Goal: Navigation & Orientation: Find specific page/section

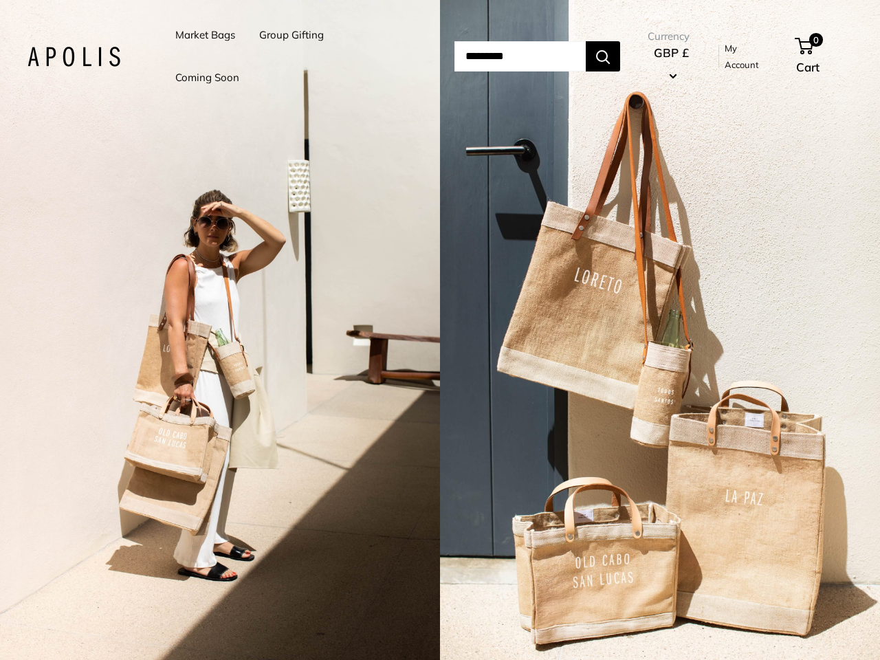
click at [455, 56] on input "Search..." at bounding box center [520, 56] width 131 height 30
click at [294, 56] on li "Group Gifting" at bounding box center [291, 35] width 65 height 43
click at [536, 56] on input "Search..." at bounding box center [520, 56] width 131 height 30
click at [220, 330] on div "2 / 5" at bounding box center [220, 330] width 440 height 660
click at [660, 330] on div "2 / 5" at bounding box center [660, 330] width 440 height 660
